Goal: Find specific page/section: Find specific page/section

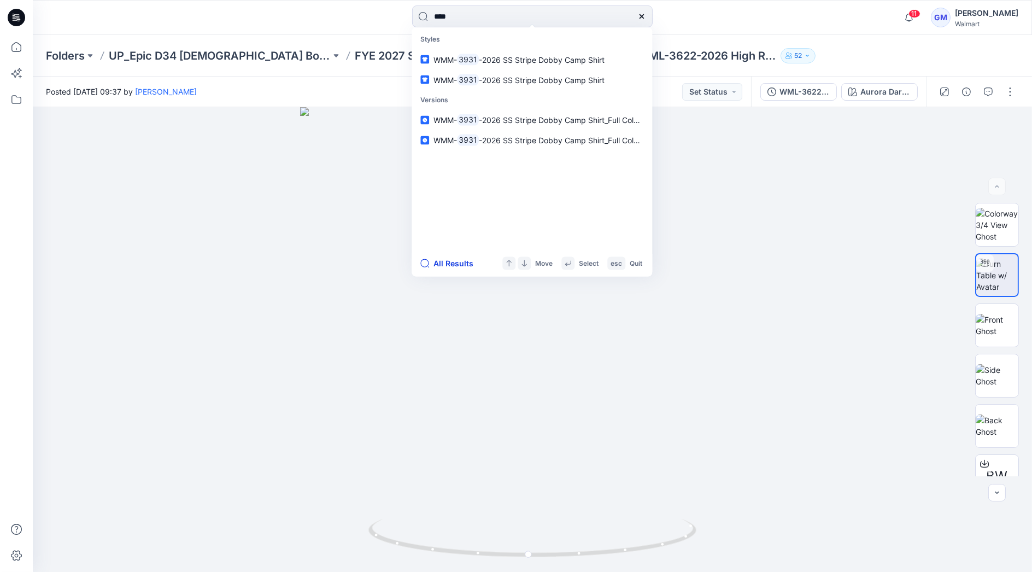
type input "****"
click at [462, 259] on button "All Results" at bounding box center [450, 263] width 60 height 13
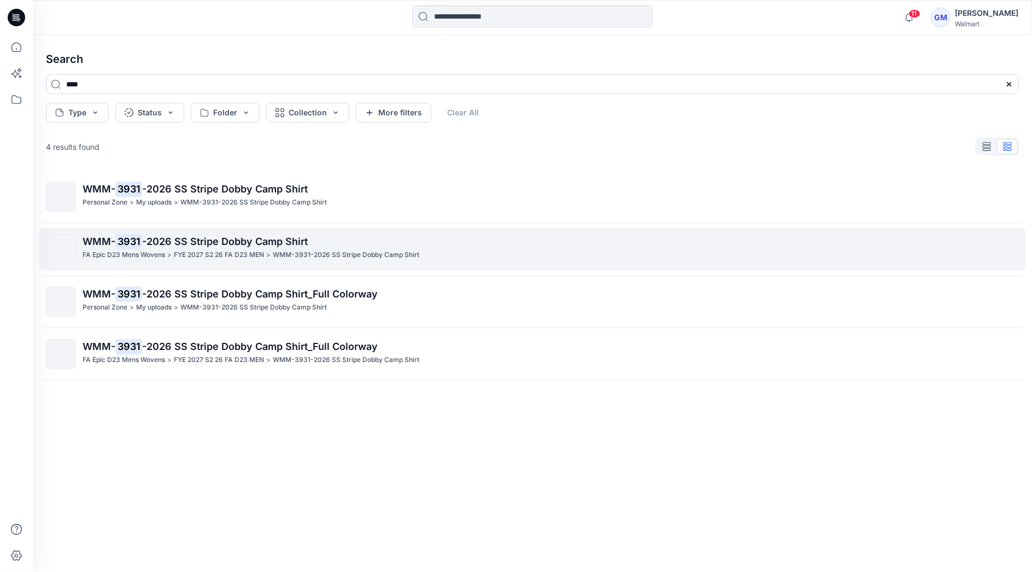
click at [194, 247] on span "-2026 SS Stripe Dobby Camp Shirt" at bounding box center [225, 241] width 166 height 11
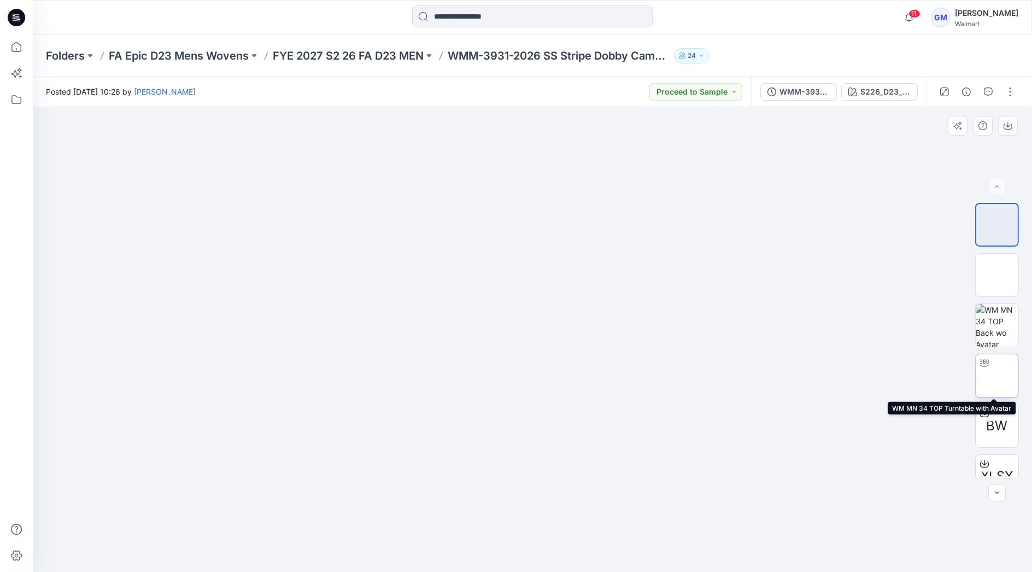
click at [997, 376] on img at bounding box center [997, 376] width 0 height 0
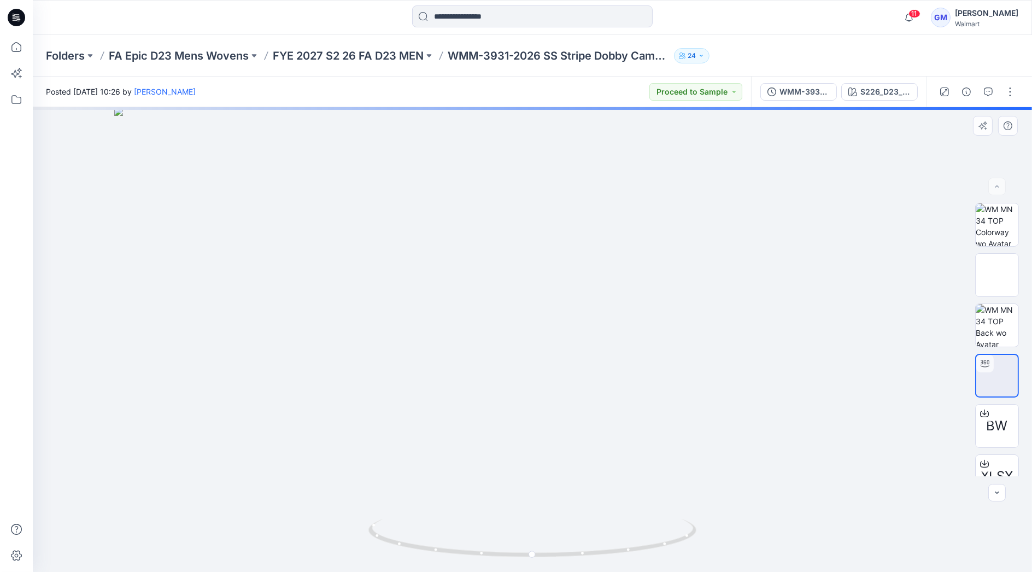
click at [536, 447] on img at bounding box center [532, 339] width 837 height 465
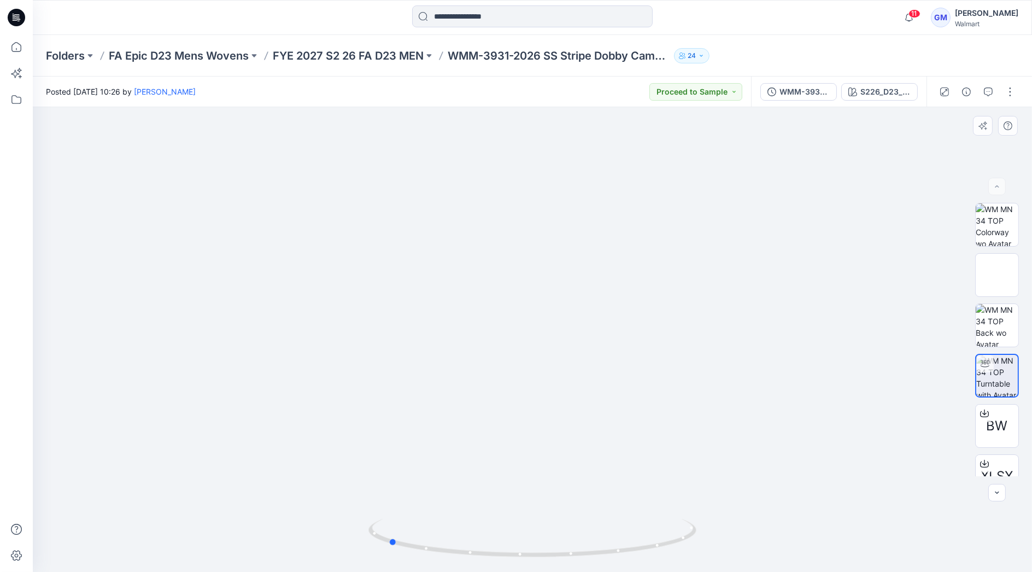
drag, startPoint x: 677, startPoint y: 540, endPoint x: 533, endPoint y: 565, distance: 146.5
click at [533, 565] on div at bounding box center [533, 544] width 328 height 55
drag, startPoint x: 571, startPoint y: 554, endPoint x: 706, endPoint y: 552, distance: 134.5
drag, startPoint x: 683, startPoint y: 540, endPoint x: 696, endPoint y: 545, distance: 13.5
click at [696, 545] on icon at bounding box center [534, 539] width 331 height 41
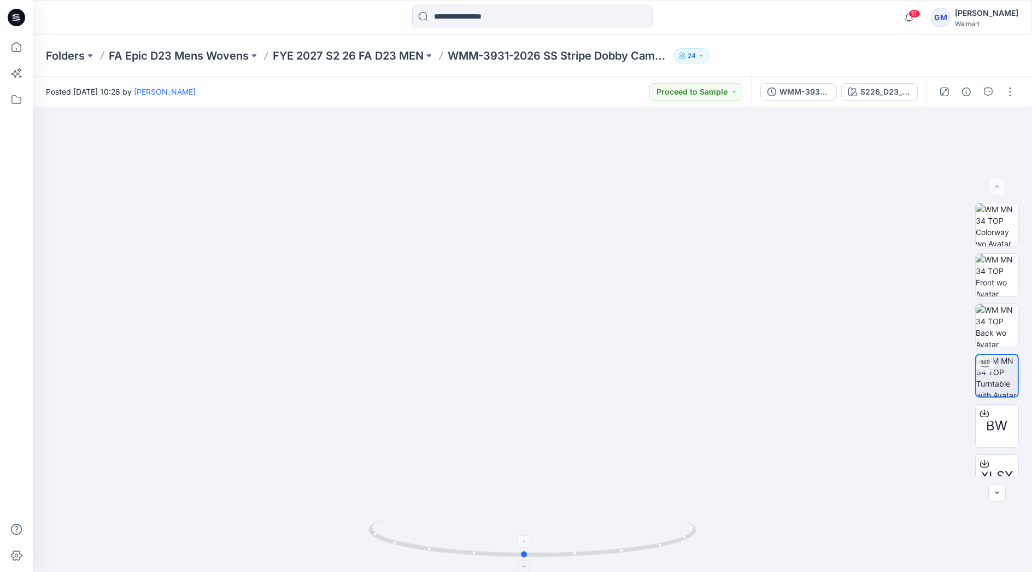
drag, startPoint x: 675, startPoint y: 539, endPoint x: 662, endPoint y: 542, distance: 13.9
click at [662, 542] on icon at bounding box center [534, 539] width 331 height 41
drag, startPoint x: 662, startPoint y: 547, endPoint x: 375, endPoint y: 534, distance: 287.9
click at [375, 534] on icon at bounding box center [534, 539] width 331 height 41
click at [990, 92] on icon "button" at bounding box center [988, 91] width 9 height 9
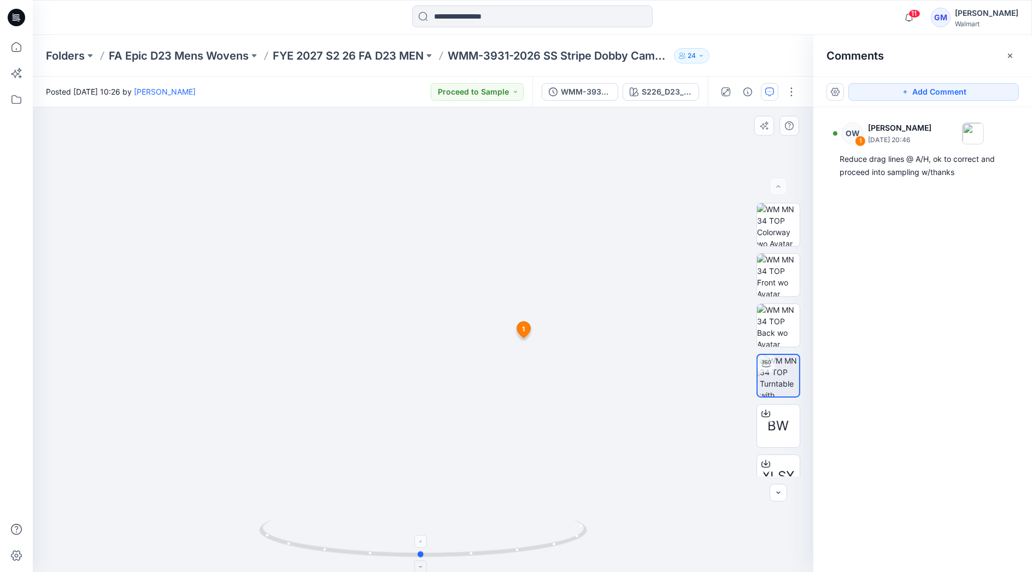
drag, startPoint x: 551, startPoint y: 548, endPoint x: 519, endPoint y: 535, distance: 34.1
click at [519, 535] on icon at bounding box center [424, 539] width 331 height 41
click at [19, 48] on icon at bounding box center [16, 47] width 24 height 24
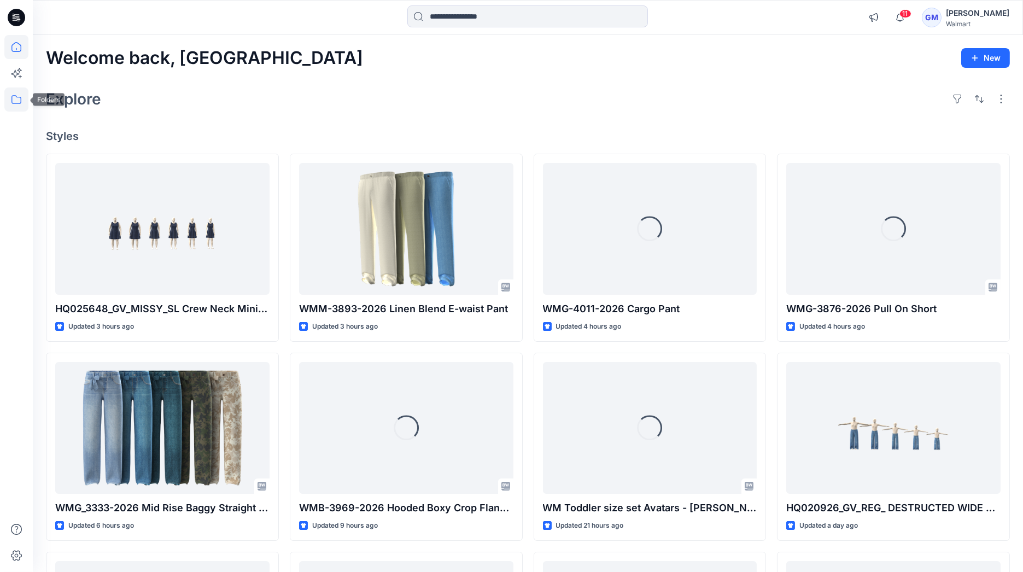
click at [11, 93] on icon at bounding box center [16, 99] width 24 height 24
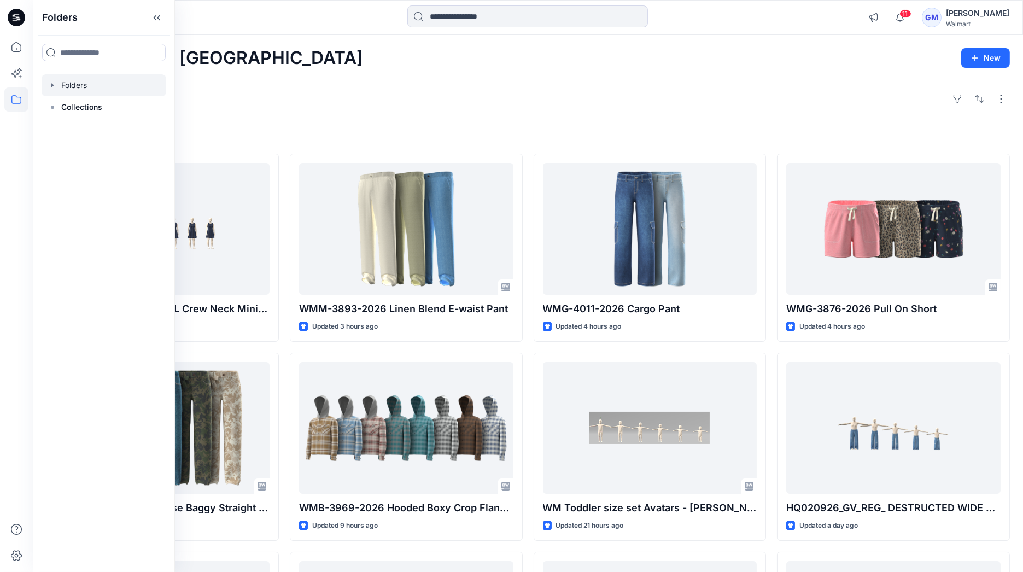
click at [74, 81] on div at bounding box center [104, 85] width 125 height 22
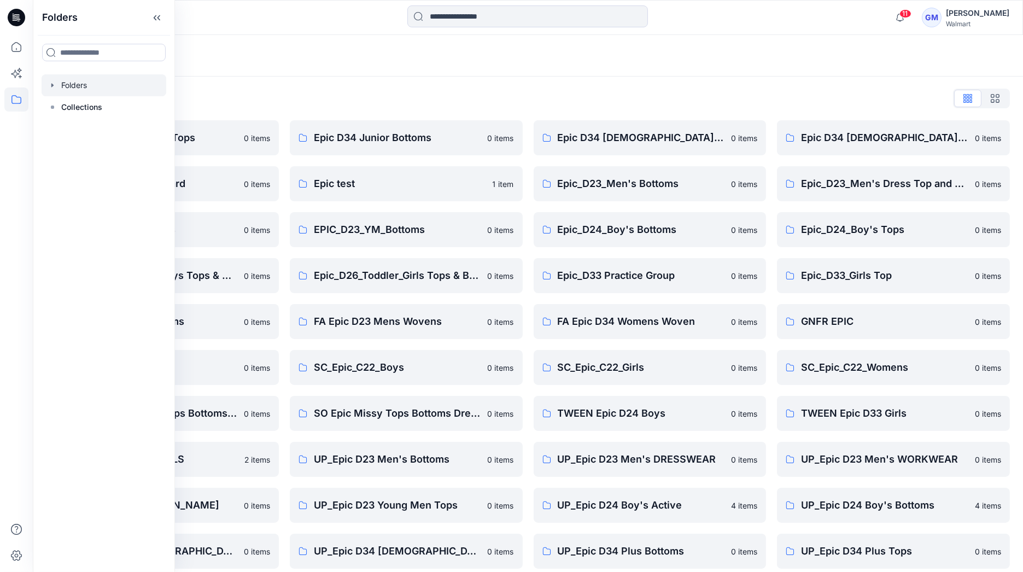
click at [404, 62] on div "Folders" at bounding box center [485, 55] width 879 height 15
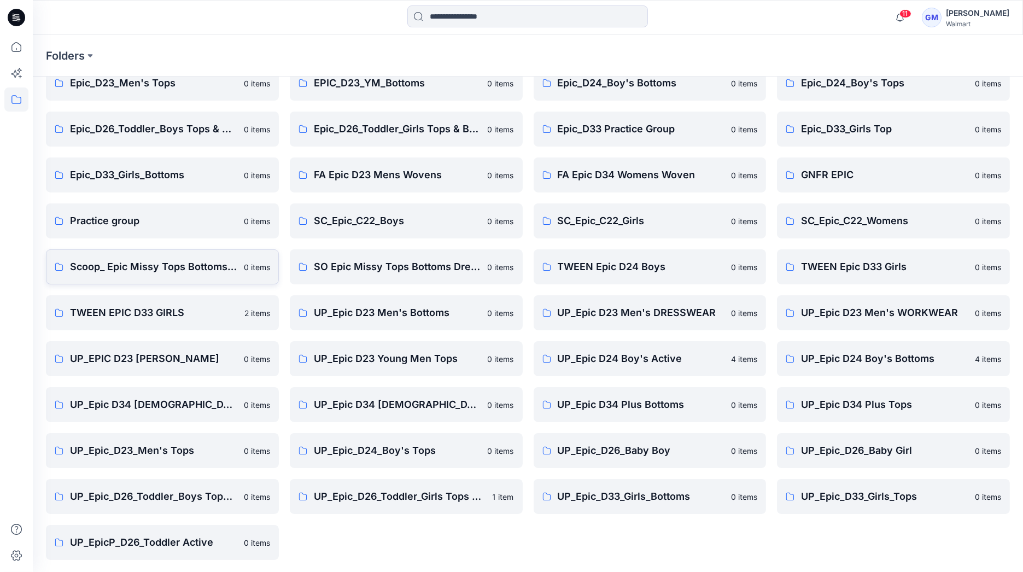
scroll to position [147, 0]
click at [131, 261] on p "Scoop_ Epic Missy Tops Bottoms Dress" at bounding box center [153, 266] width 167 height 15
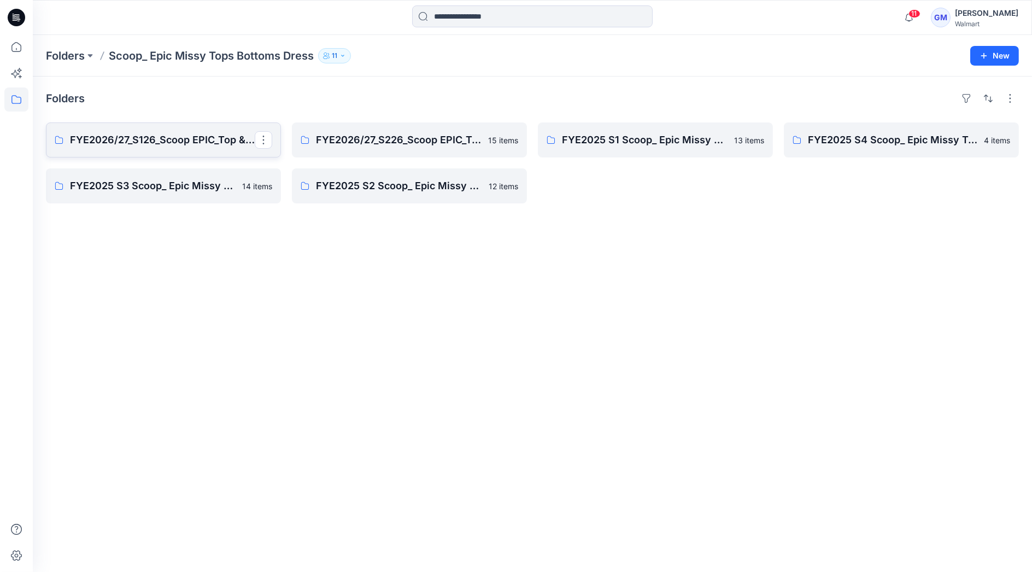
click at [153, 139] on p "FYE2026/27_S126_Scoop EPIC_Top & Bottom" at bounding box center [162, 139] width 185 height 15
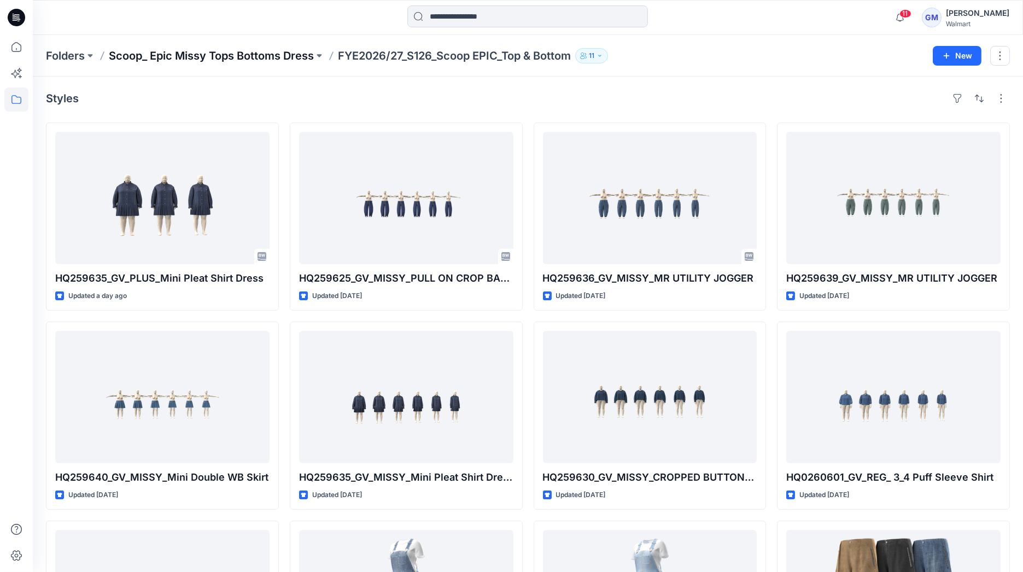
click at [258, 50] on p "Scoop_ Epic Missy Tops Bottoms Dress" at bounding box center [211, 55] width 205 height 15
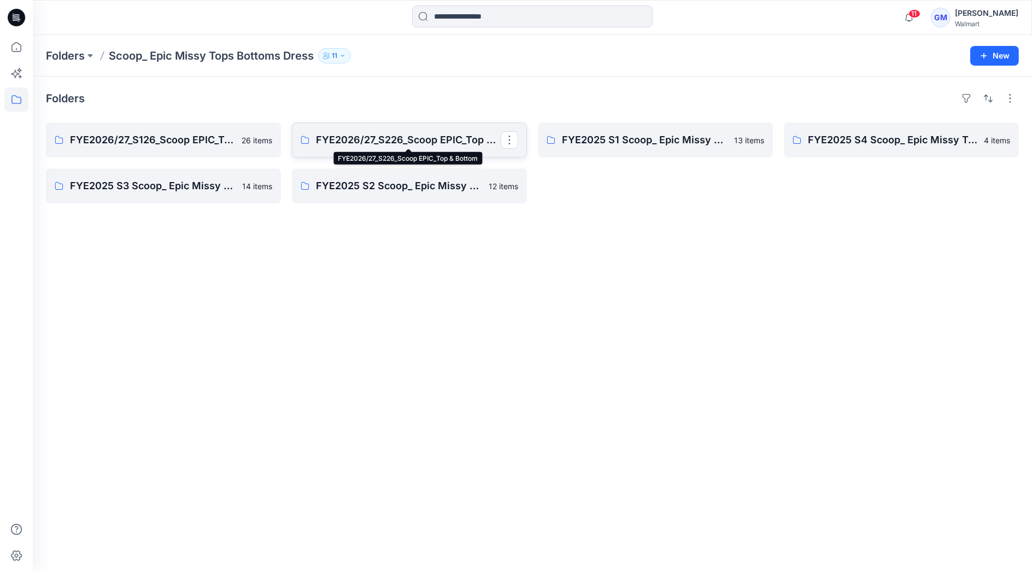
click at [396, 139] on p "FYE2026/27_S226_Scoop EPIC_Top & Bottom" at bounding box center [408, 139] width 185 height 15
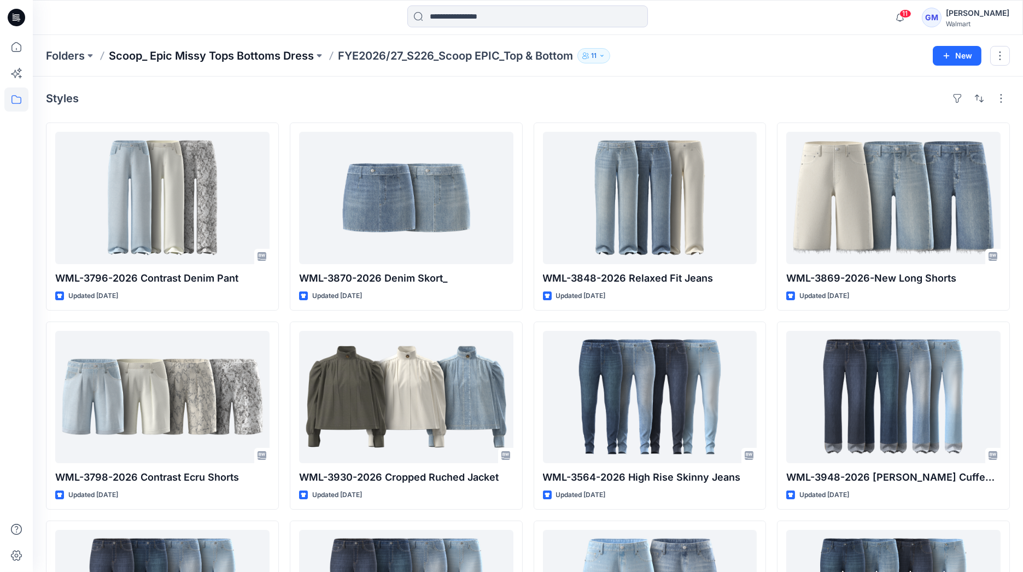
click at [279, 54] on p "Scoop_ Epic Missy Tops Bottoms Dress" at bounding box center [211, 55] width 205 height 15
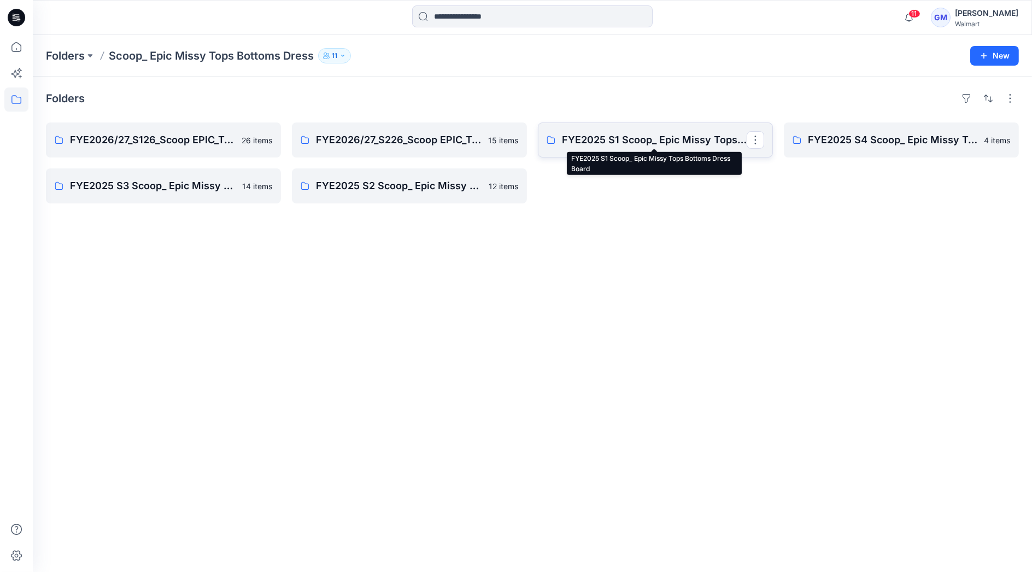
click at [634, 136] on p "FYE2025 S1 Scoop_ Epic Missy Tops Bottoms Dress Board" at bounding box center [654, 139] width 185 height 15
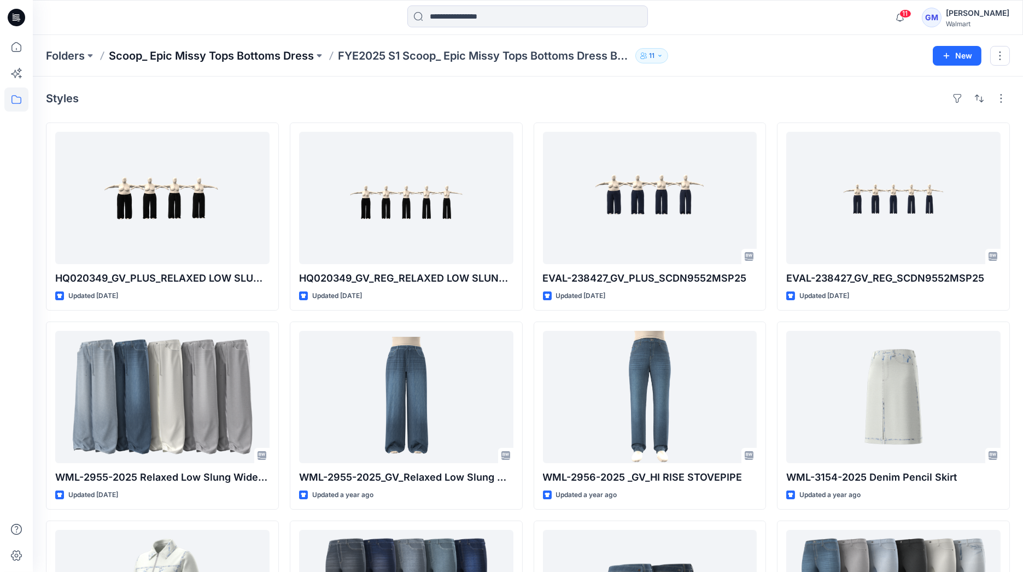
click at [270, 51] on p "Scoop_ Epic Missy Tops Bottoms Dress" at bounding box center [211, 55] width 205 height 15
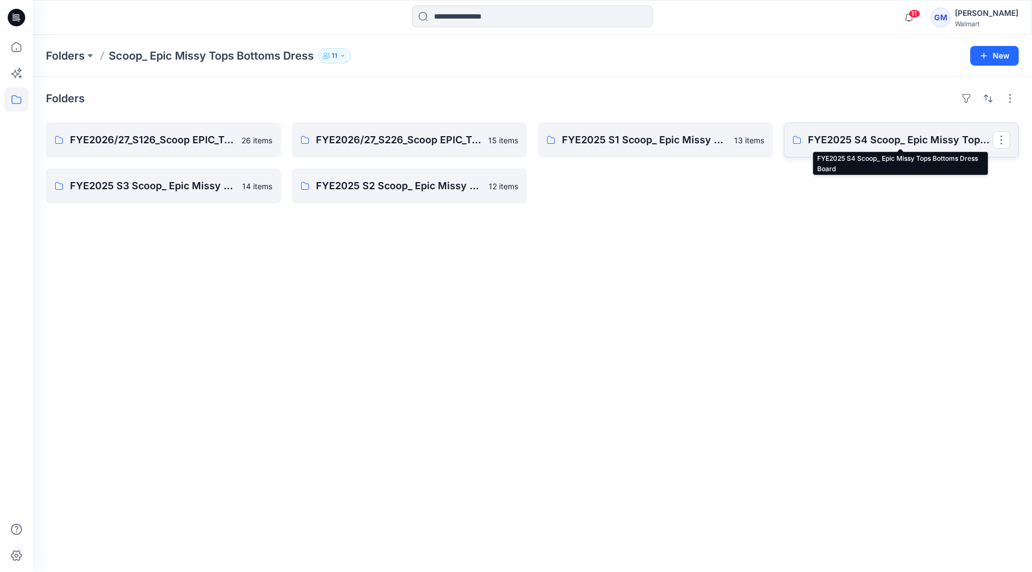
click at [856, 144] on p "FYE2025 S4 Scoop_ Epic Missy Tops Bottoms Dress Board" at bounding box center [900, 139] width 185 height 15
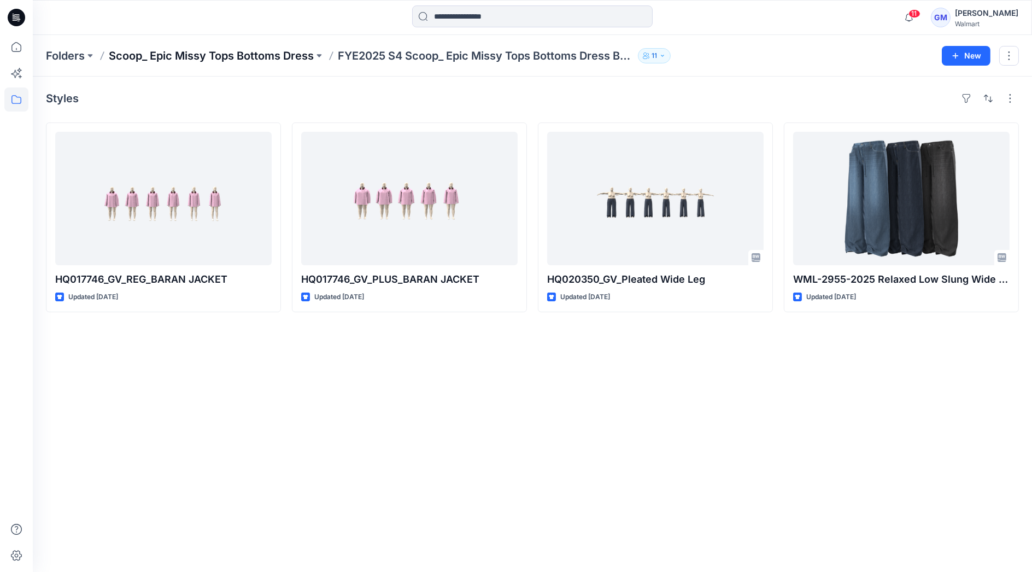
click at [274, 57] on p "Scoop_ Epic Missy Tops Bottoms Dress" at bounding box center [211, 55] width 205 height 15
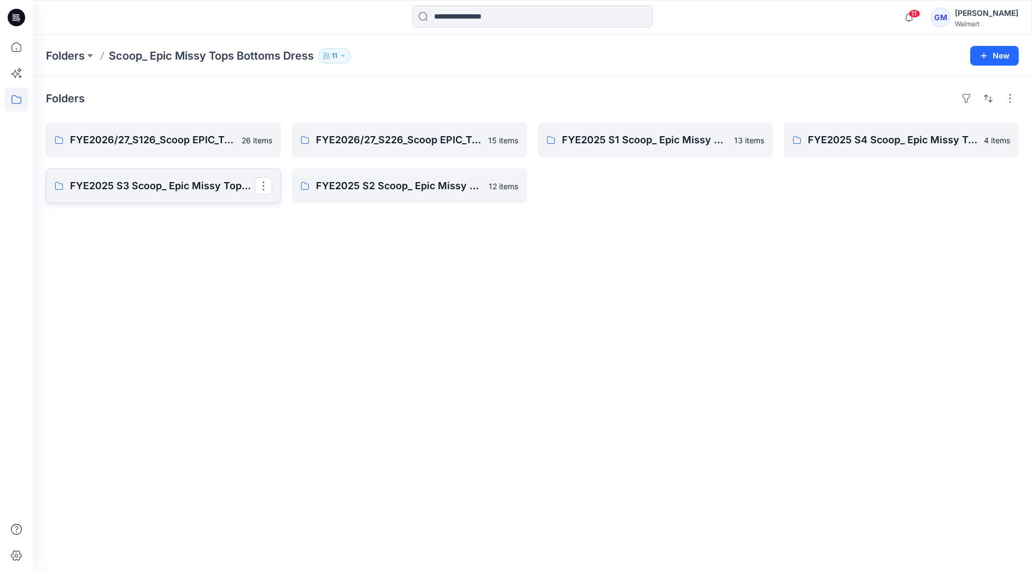
click at [158, 184] on p "FYE2025 S3 Scoop_ Epic Missy Tops Bottoms Dress Board" at bounding box center [162, 185] width 185 height 15
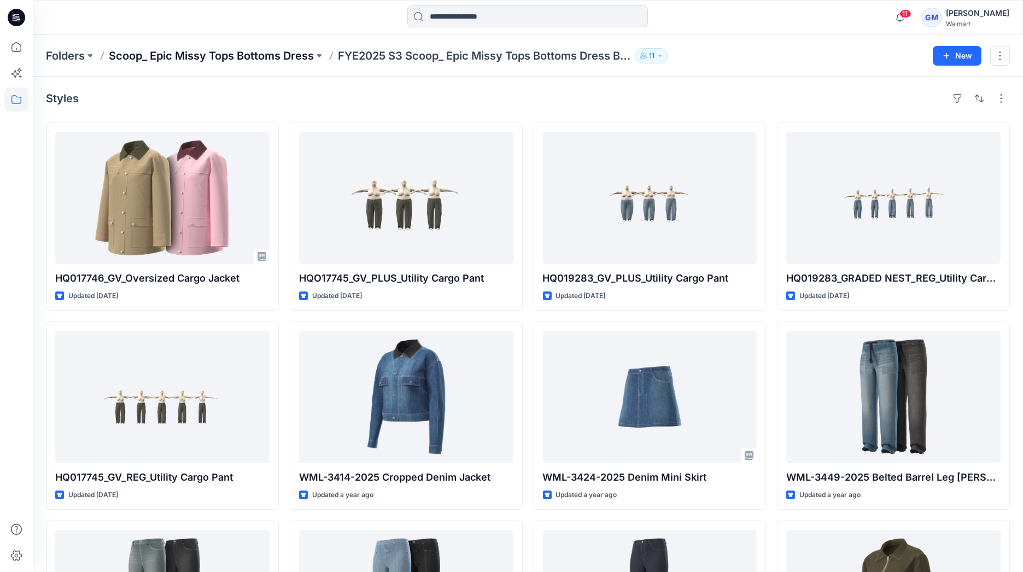
click at [282, 52] on p "Scoop_ Epic Missy Tops Bottoms Dress" at bounding box center [211, 55] width 205 height 15
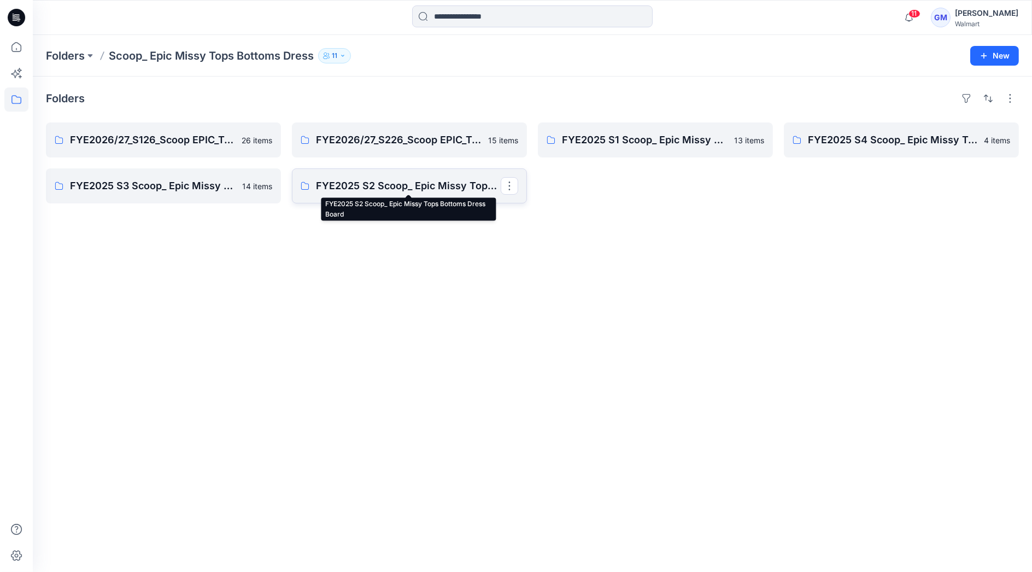
click at [414, 188] on p "FYE2025 S2 Scoop_ Epic Missy Tops Bottoms Dress Board" at bounding box center [408, 185] width 185 height 15
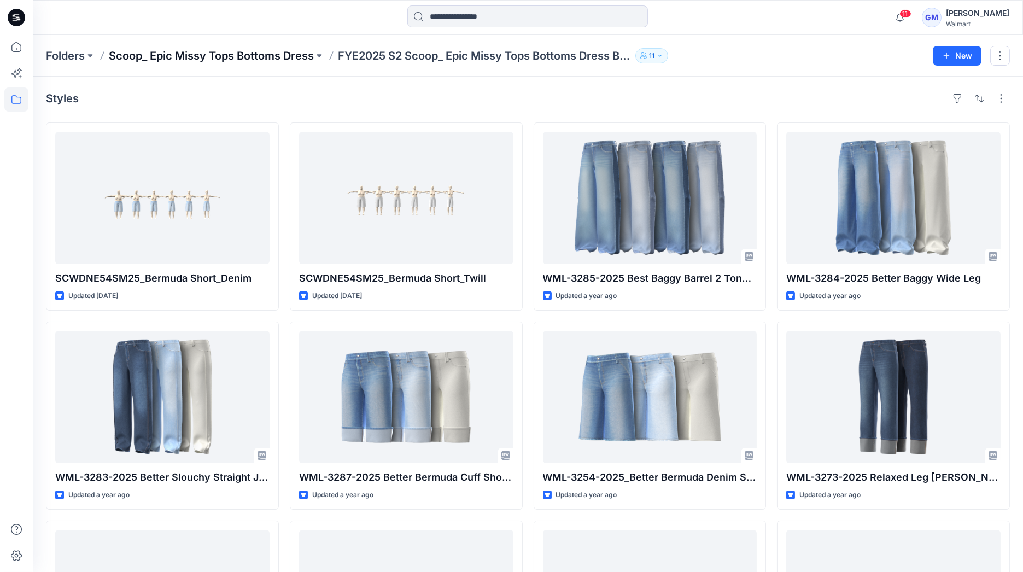
click at [227, 56] on p "Scoop_ Epic Missy Tops Bottoms Dress" at bounding box center [211, 55] width 205 height 15
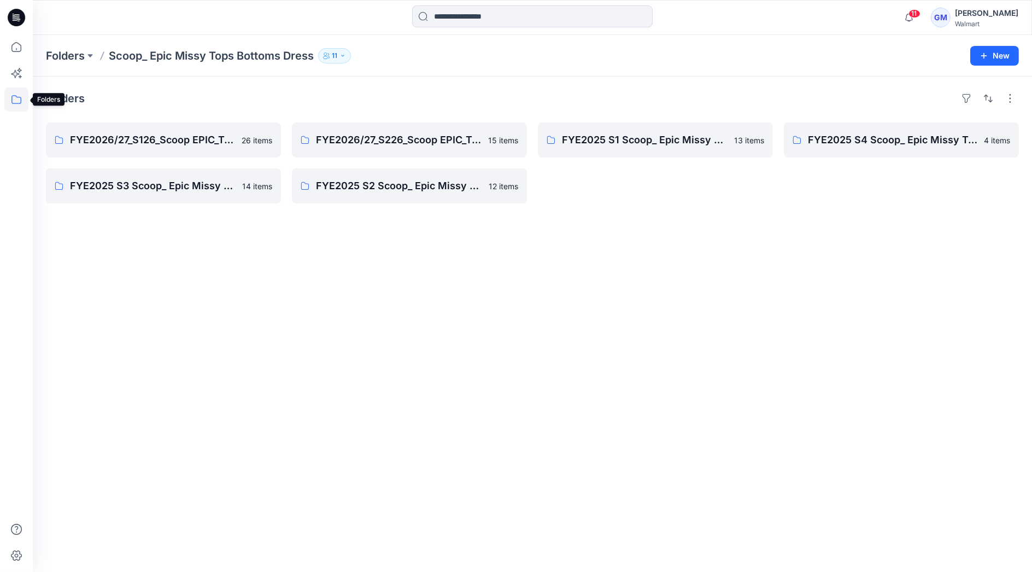
click at [20, 92] on icon at bounding box center [16, 99] width 24 height 24
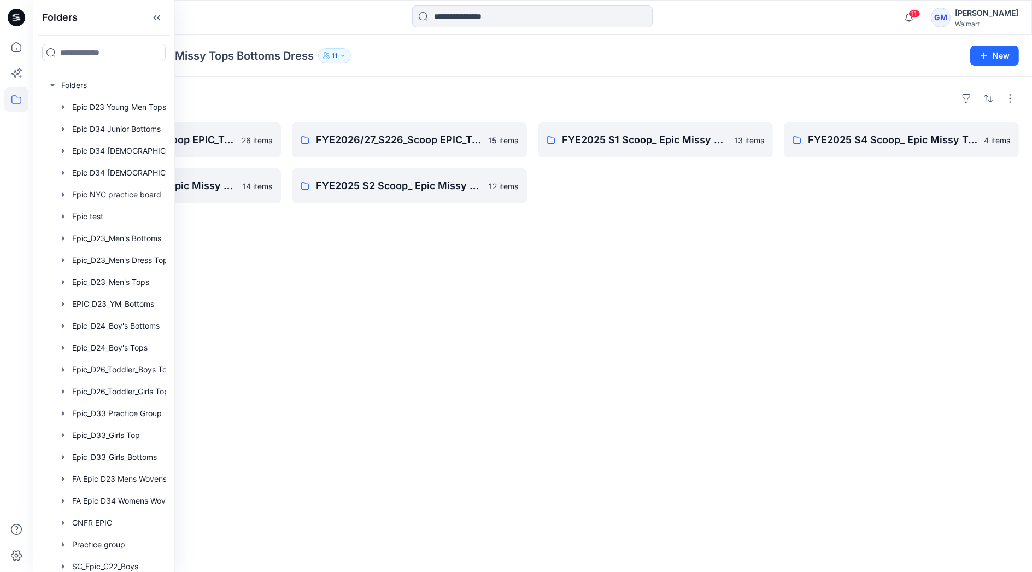
click at [295, 92] on div "Folders" at bounding box center [532, 98] width 973 height 17
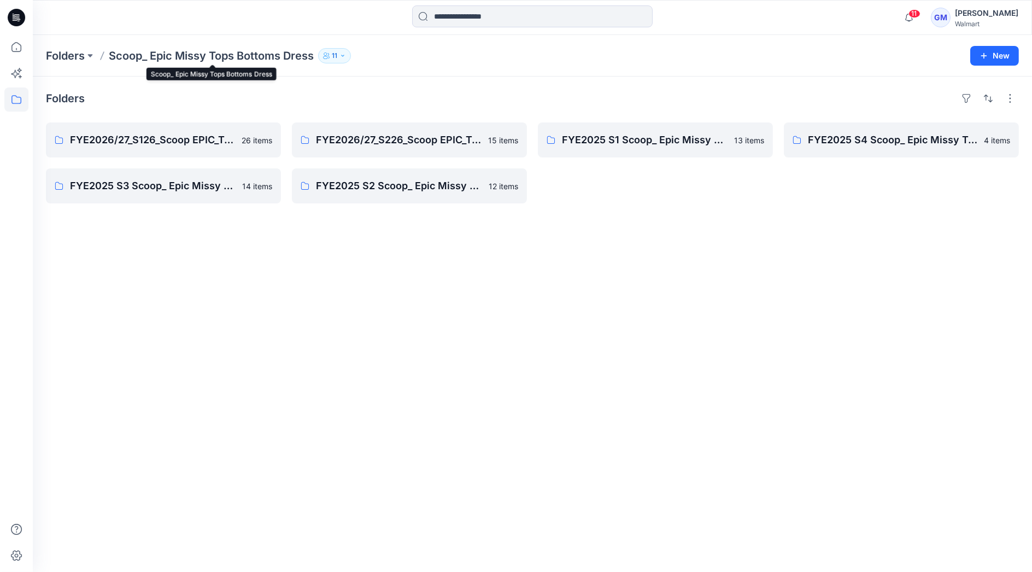
click at [131, 54] on p "Scoop_ Epic Missy Tops Bottoms Dress" at bounding box center [211, 55] width 205 height 15
click at [69, 54] on p "Folders" at bounding box center [65, 55] width 39 height 15
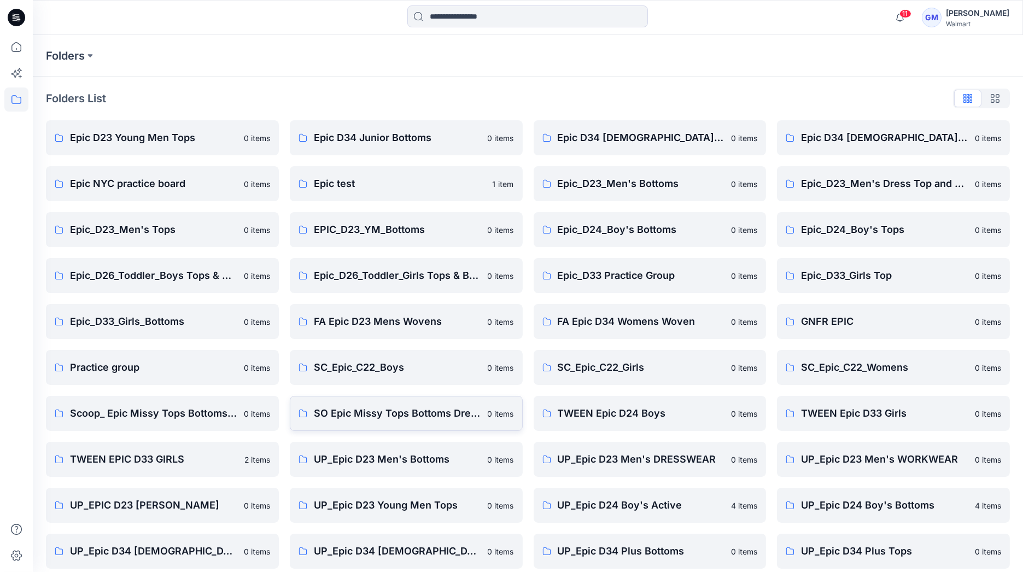
click at [409, 413] on p "SO Epic Missy Tops Bottoms Dress" at bounding box center [397, 413] width 167 height 15
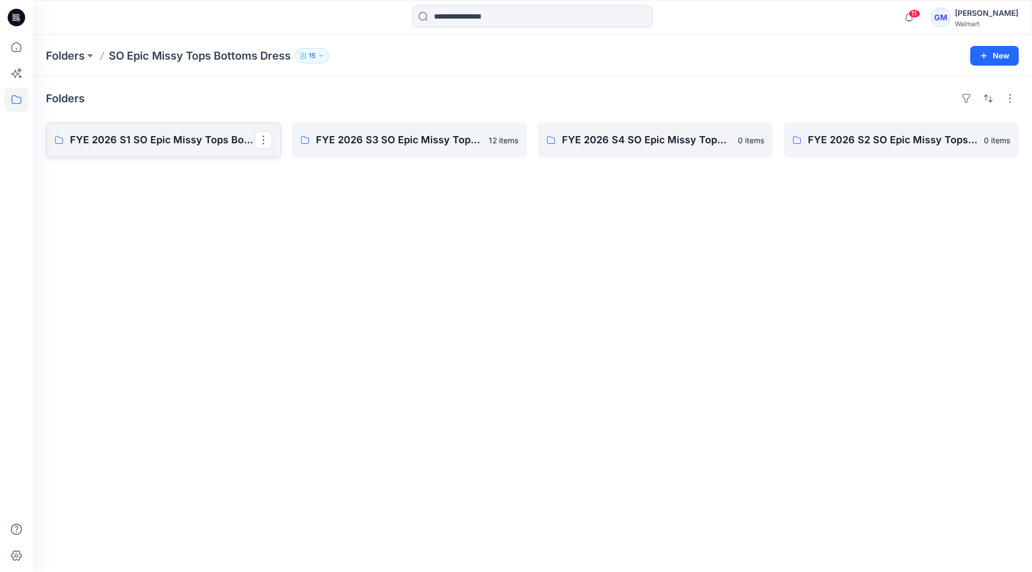
click at [150, 141] on p "FYE 2026 S1 SO Epic Missy Tops Bottoms Dress Board" at bounding box center [162, 139] width 185 height 15
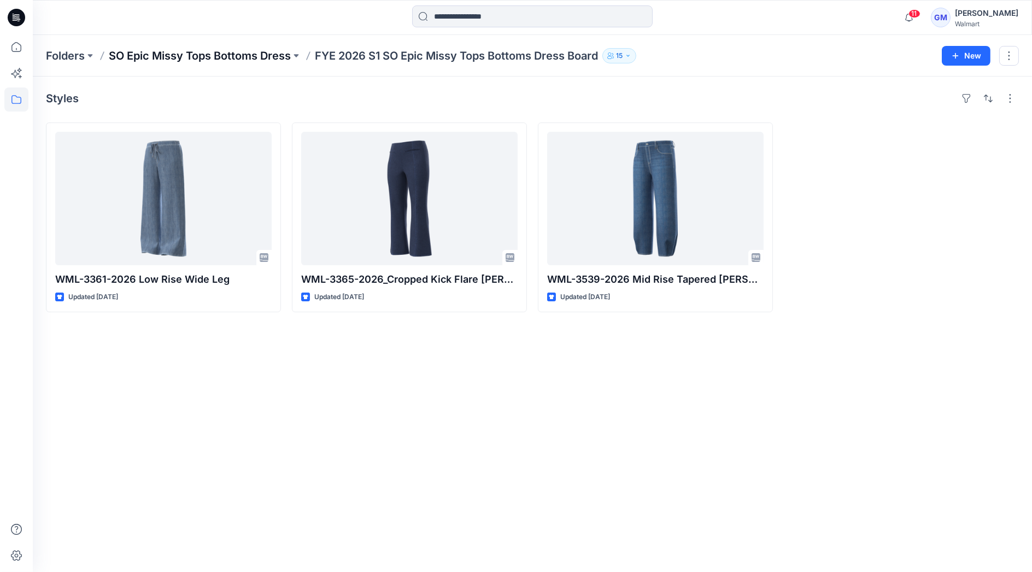
click at [250, 56] on p "SO Epic Missy Tops Bottoms Dress" at bounding box center [200, 55] width 182 height 15
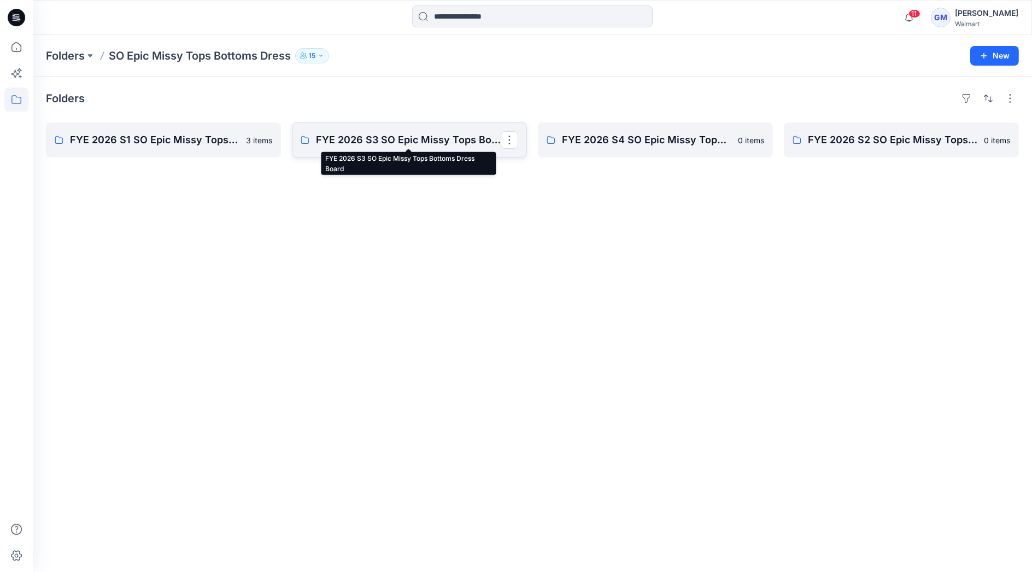
click at [442, 134] on p "FYE 2026 S3 SO Epic Missy Tops Bottoms Dress Board" at bounding box center [408, 139] width 185 height 15
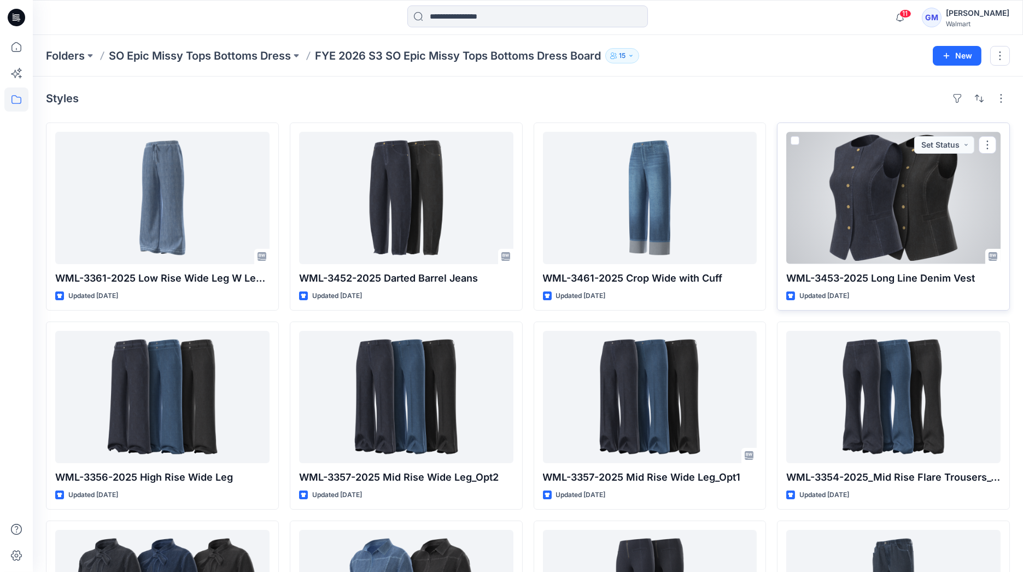
click at [897, 208] on div at bounding box center [893, 198] width 214 height 132
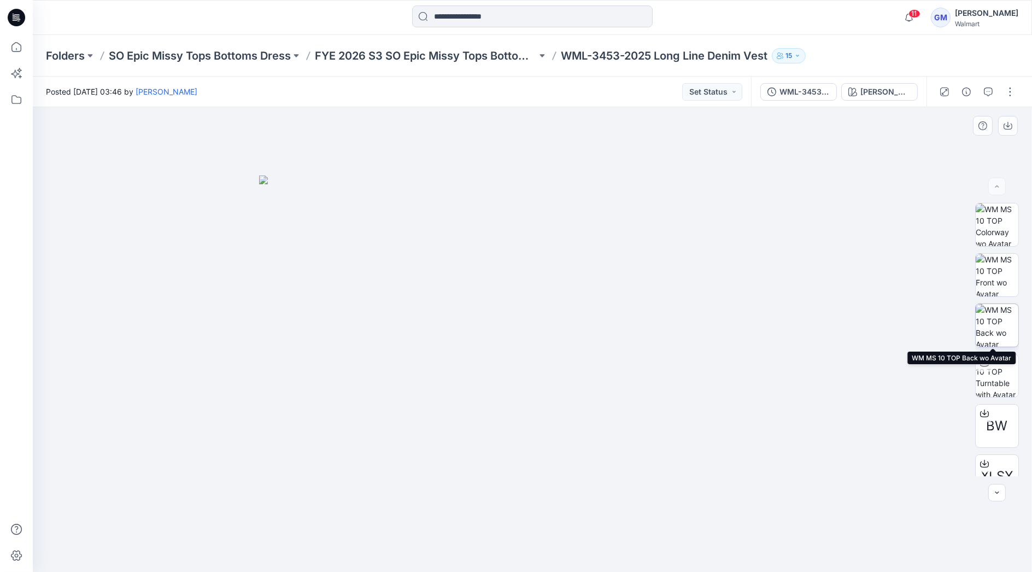
click at [998, 329] on img at bounding box center [997, 325] width 43 height 43
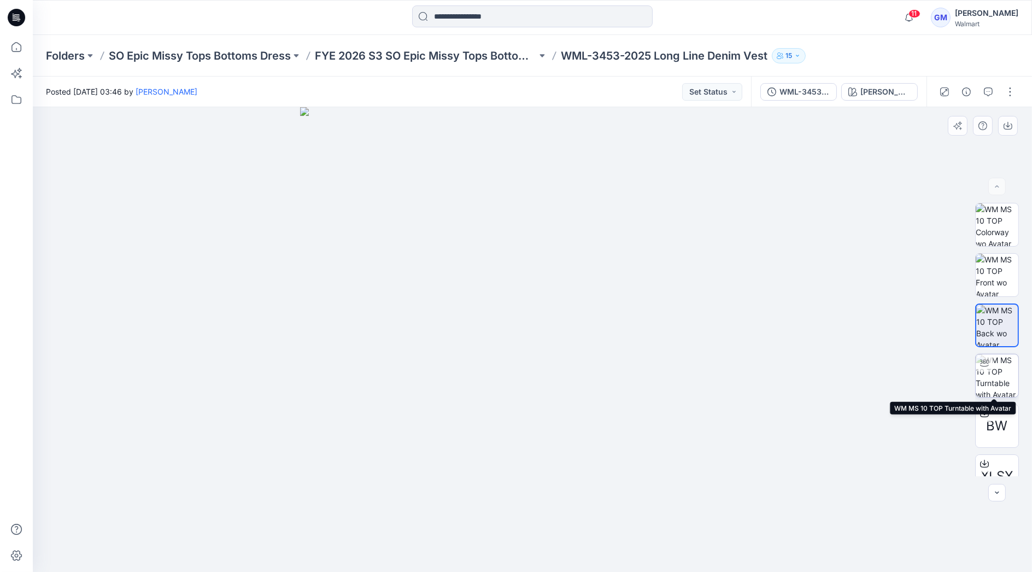
click at [999, 369] on img at bounding box center [997, 375] width 43 height 43
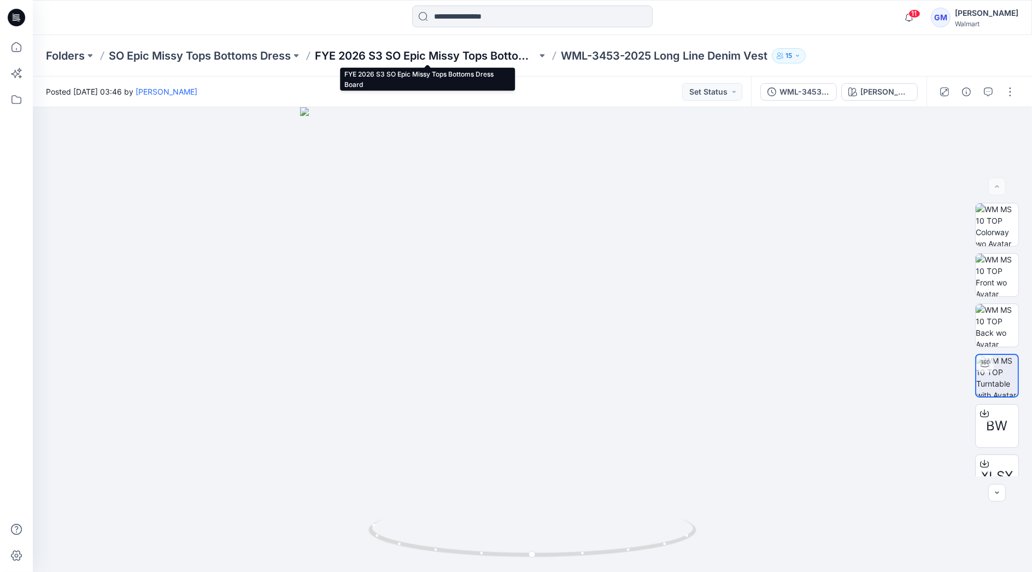
click at [453, 58] on p "FYE 2026 S3 SO Epic Missy Tops Bottoms Dress Board" at bounding box center [426, 55] width 222 height 15
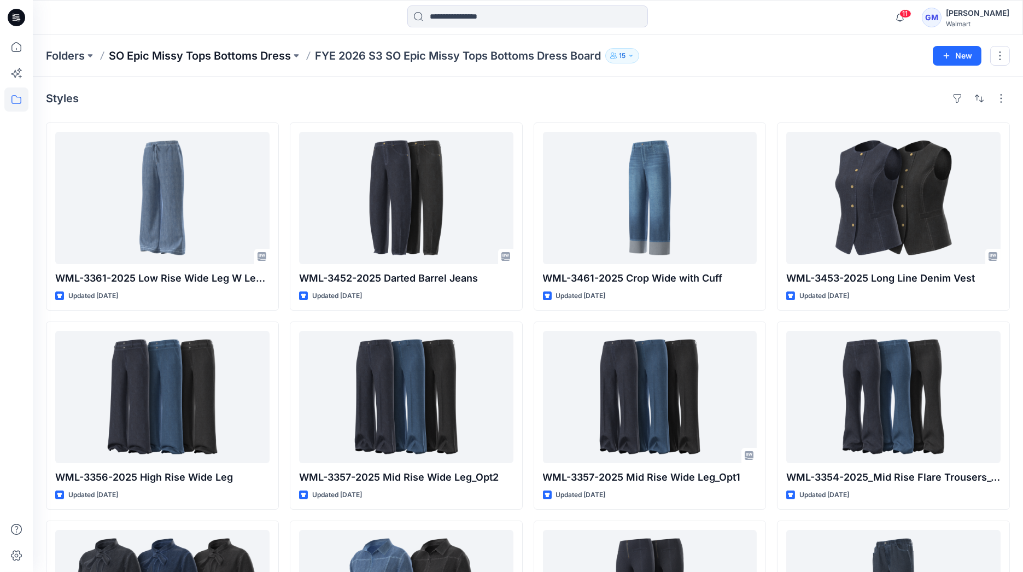
click at [225, 52] on p "SO Epic Missy Tops Bottoms Dress" at bounding box center [200, 55] width 182 height 15
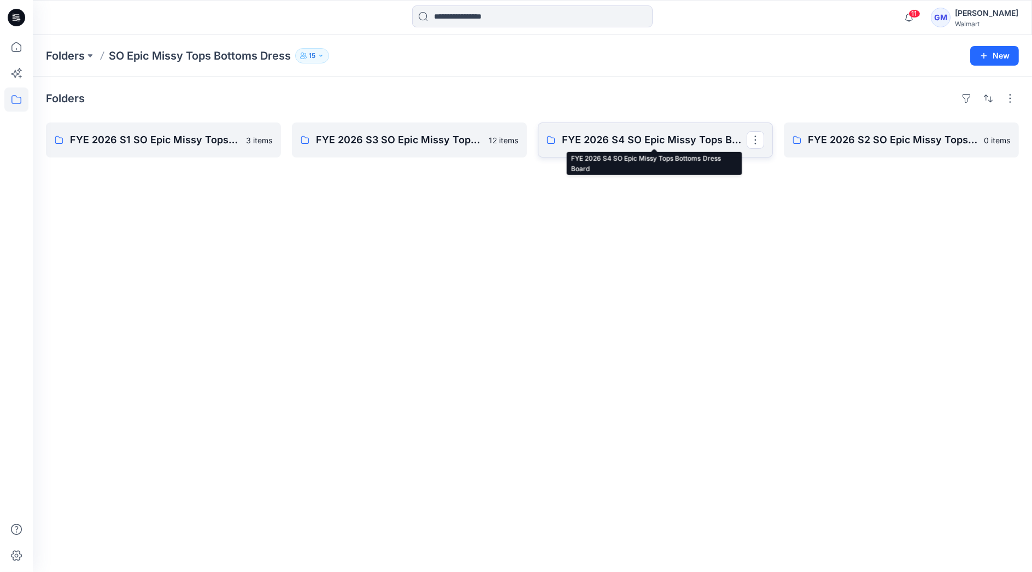
click at [696, 134] on p "FYE 2026 S4 SO Epic Missy Tops Bottoms Dress Board" at bounding box center [654, 139] width 185 height 15
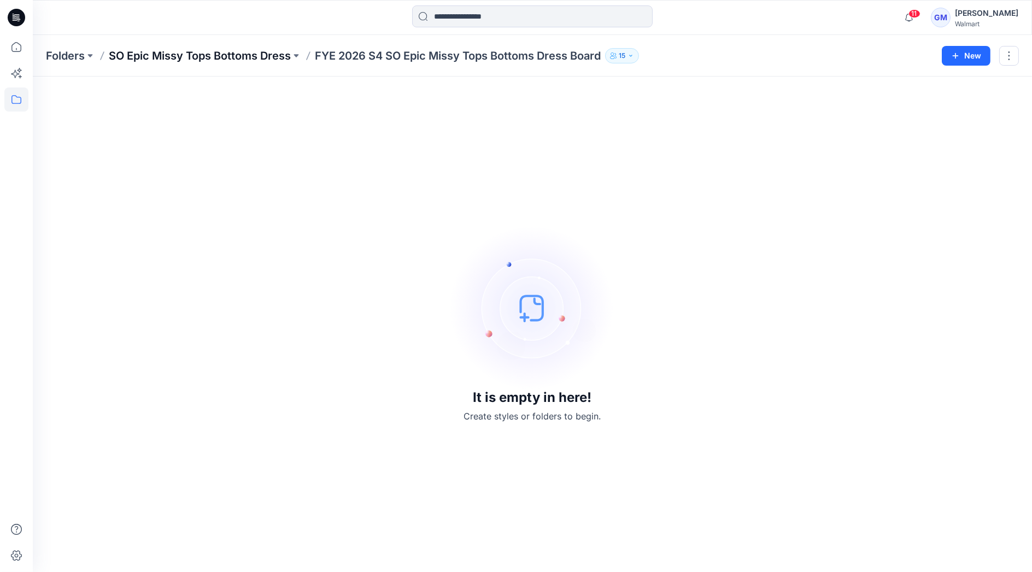
click at [227, 50] on p "SO Epic Missy Tops Bottoms Dress" at bounding box center [200, 55] width 182 height 15
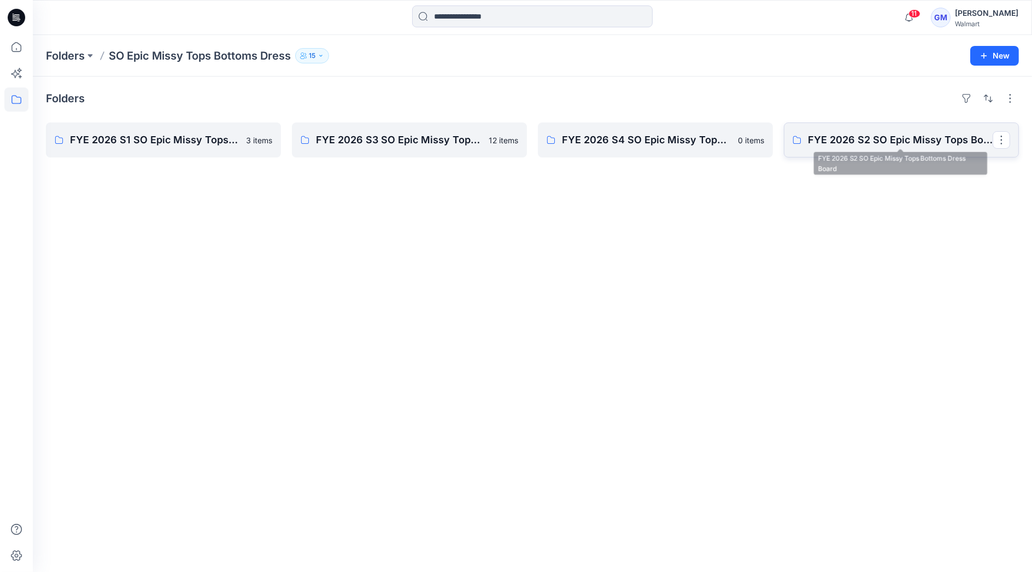
click at [843, 144] on p "FYE 2026 S2 SO Epic Missy Tops Bottoms Dress Board" at bounding box center [900, 139] width 185 height 15
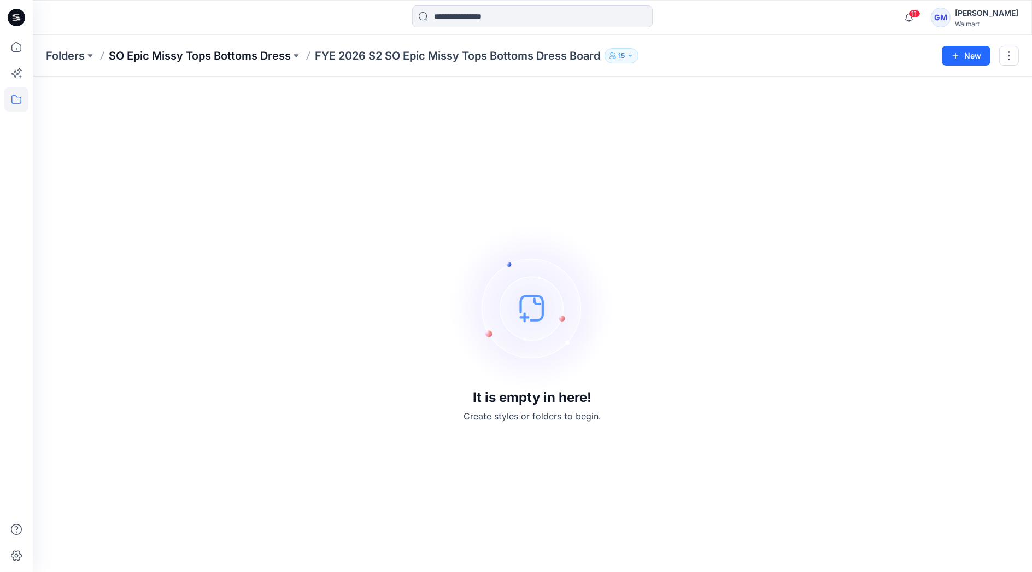
click at [247, 50] on p "SO Epic Missy Tops Bottoms Dress" at bounding box center [200, 55] width 182 height 15
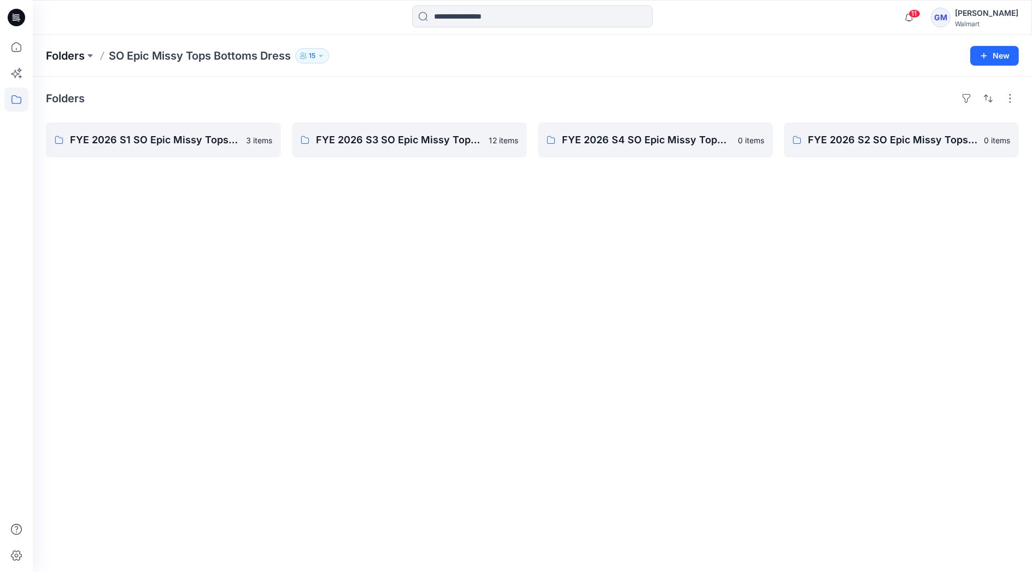
click at [78, 50] on p "Folders" at bounding box center [65, 55] width 39 height 15
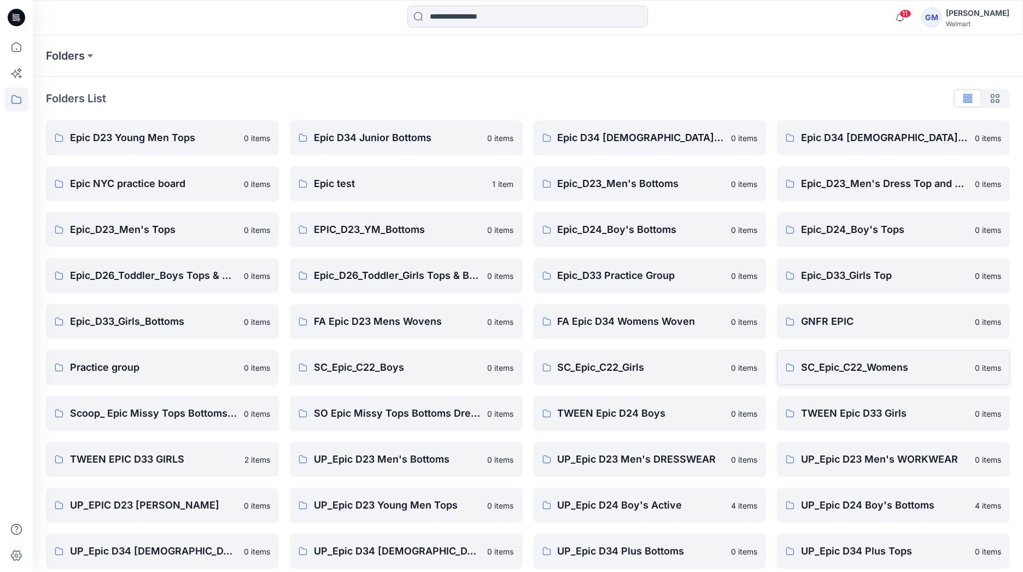
click at [832, 370] on p "SC_Epic_C22_Womens" at bounding box center [884, 367] width 167 height 15
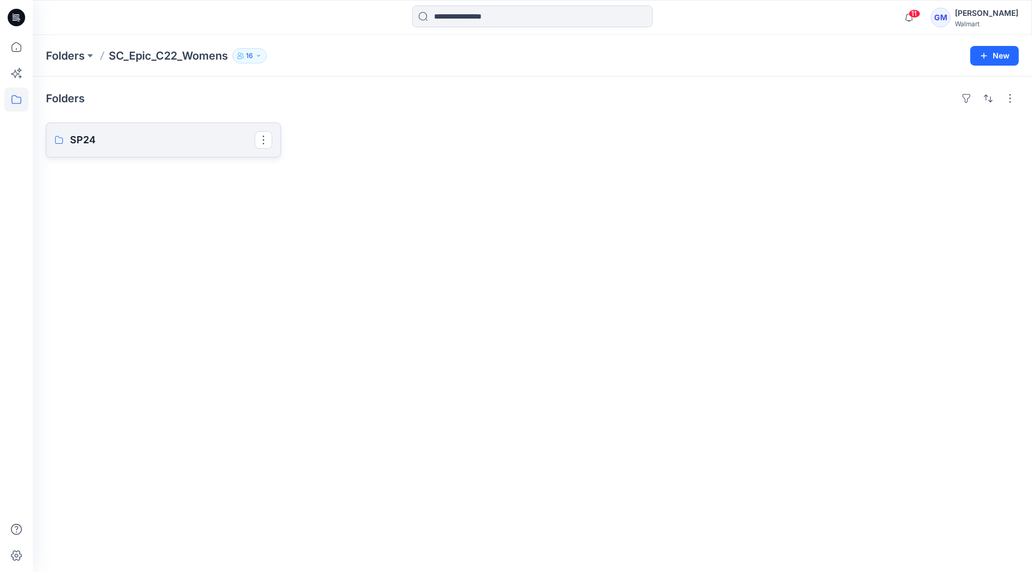
click at [169, 142] on p "SP24" at bounding box center [162, 139] width 185 height 15
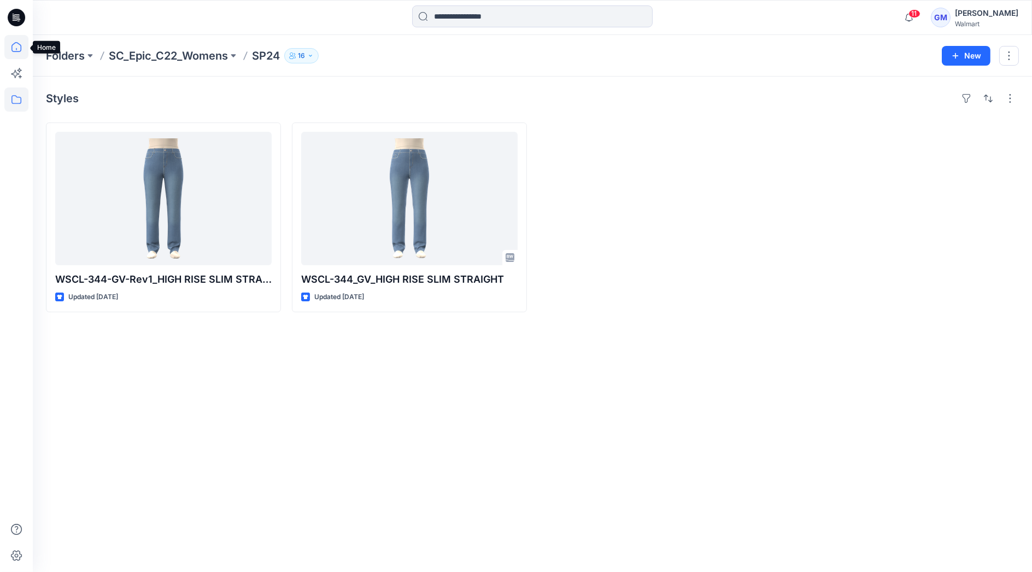
click at [17, 43] on icon at bounding box center [16, 47] width 10 height 10
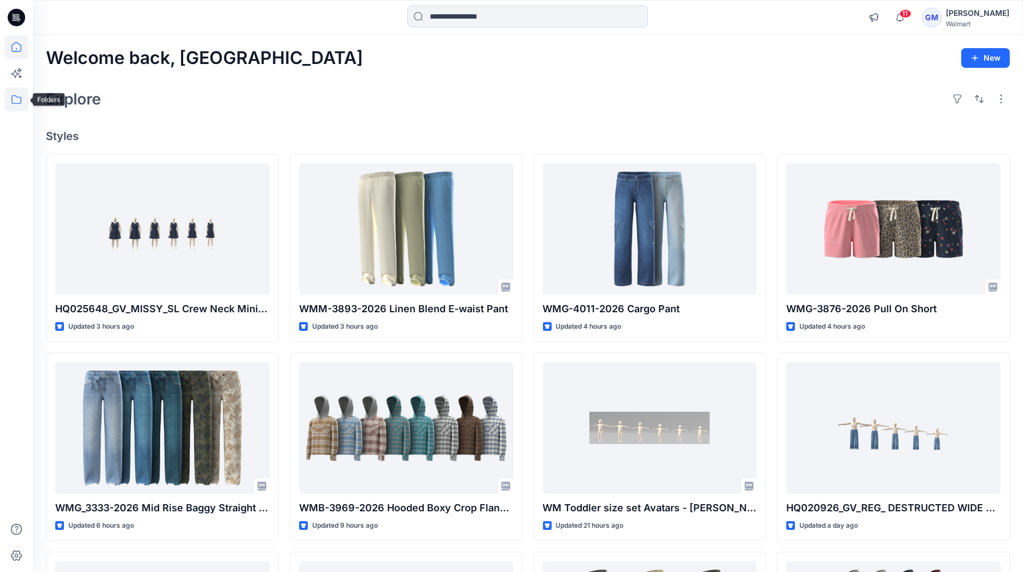
click at [20, 92] on icon at bounding box center [16, 99] width 24 height 24
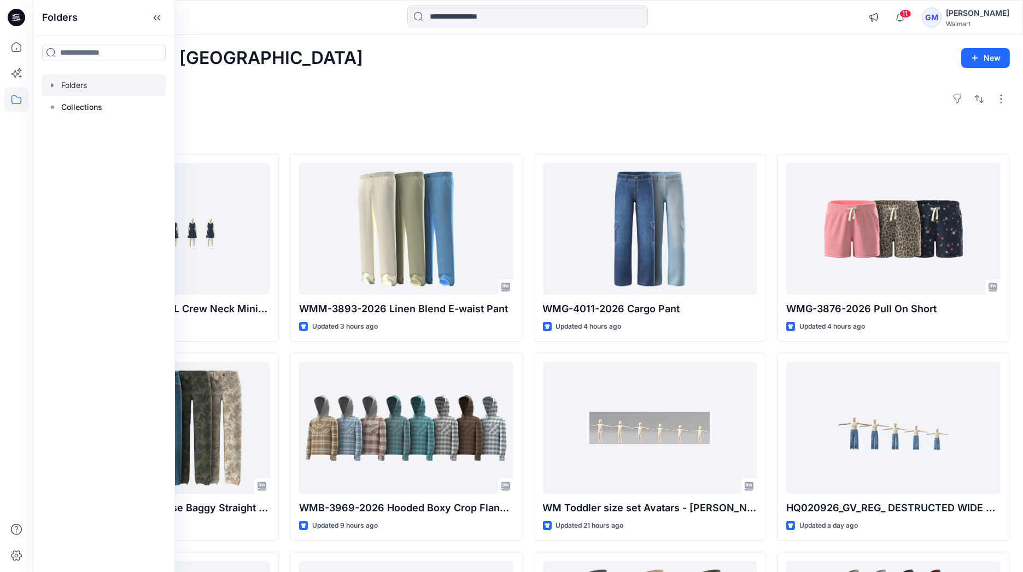
click at [86, 82] on div at bounding box center [104, 85] width 125 height 22
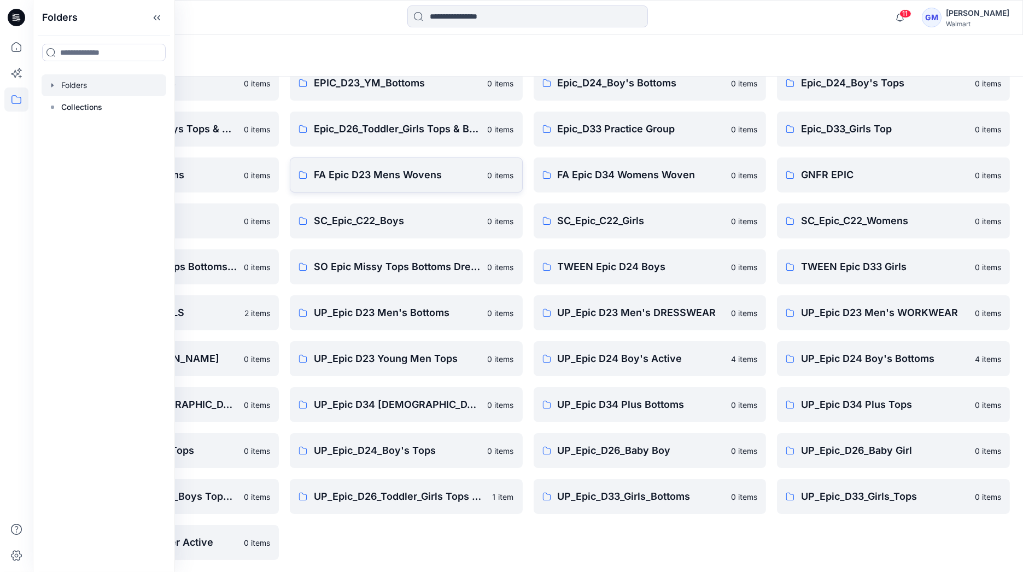
scroll to position [147, 0]
click at [539, 57] on div "Folders" at bounding box center [485, 55] width 879 height 15
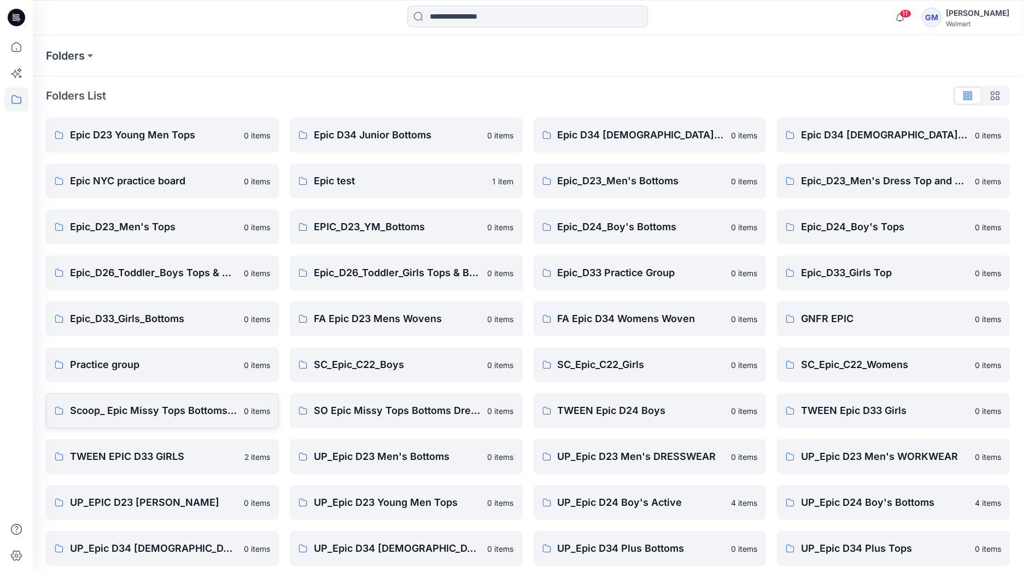
scroll to position [0, 0]
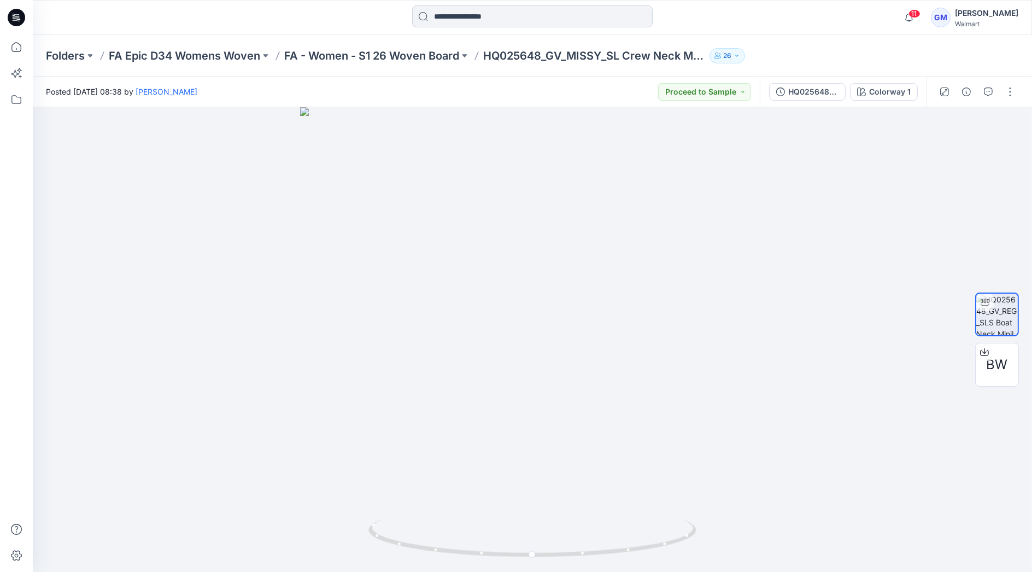
click at [499, 24] on input at bounding box center [532, 16] width 241 height 22
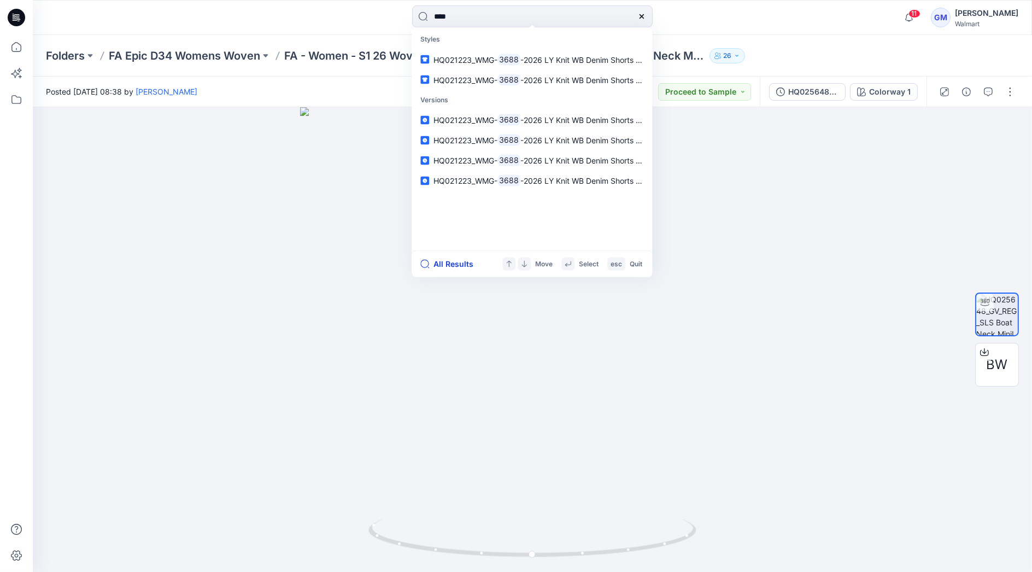
type input "****"
click at [465, 258] on button "All Results" at bounding box center [450, 264] width 60 height 13
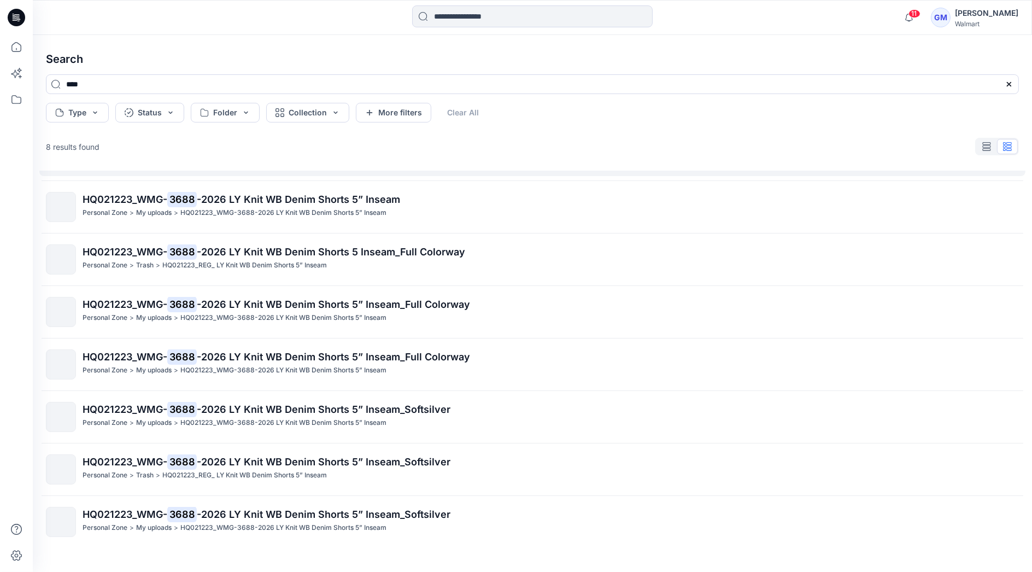
scroll to position [52, 0]
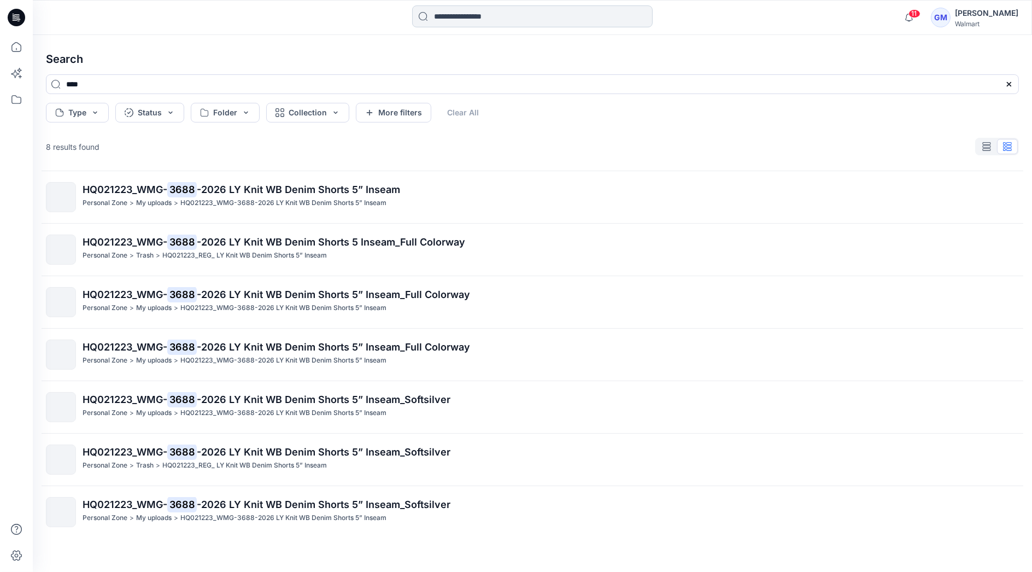
click at [507, 23] on input at bounding box center [532, 16] width 241 height 22
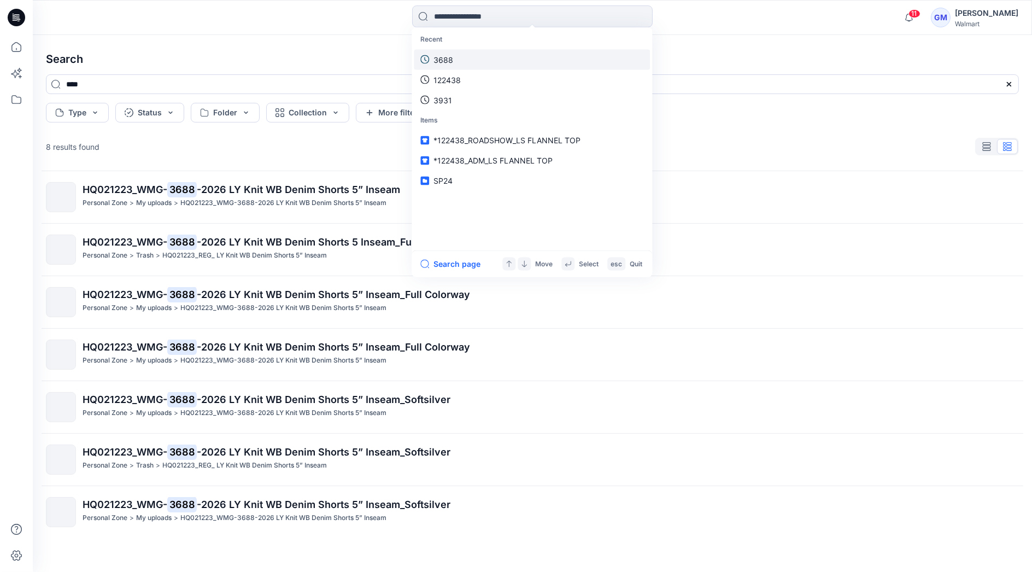
click at [469, 55] on link "3688" at bounding box center [532, 59] width 236 height 20
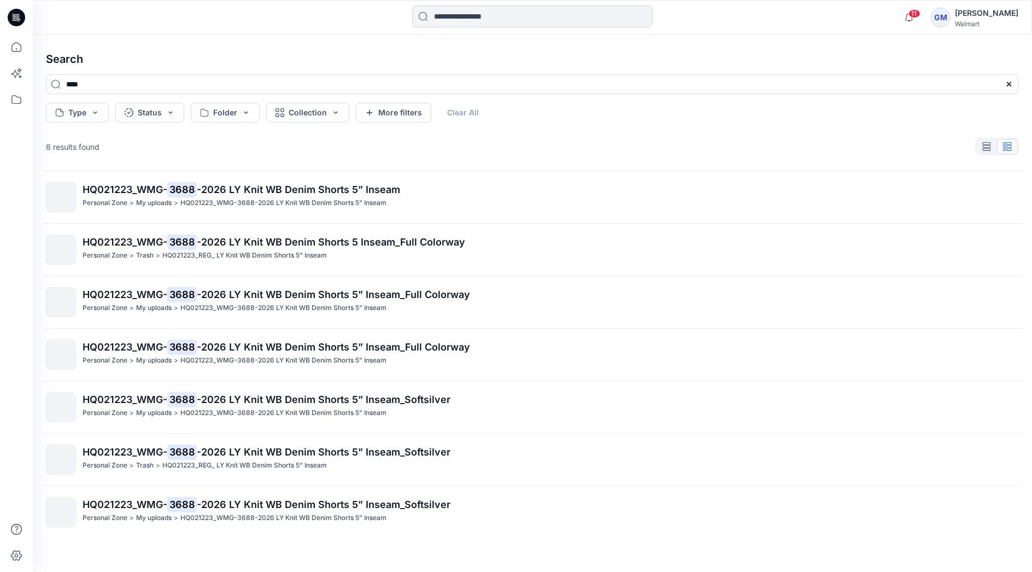
click at [530, 18] on input at bounding box center [532, 16] width 241 height 22
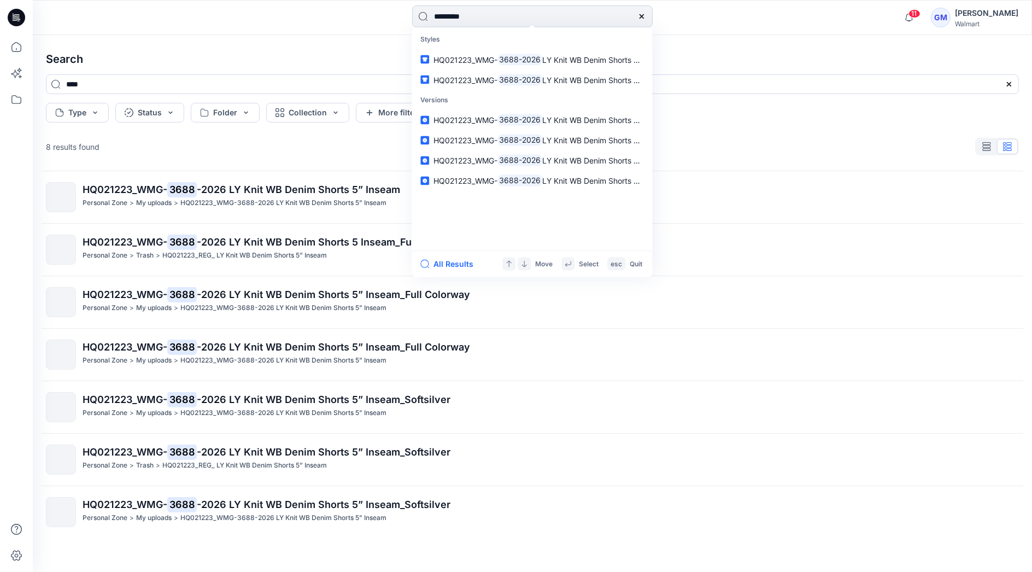
type input "*********"
click at [459, 259] on button "All Results" at bounding box center [450, 264] width 60 height 13
type input "*********"
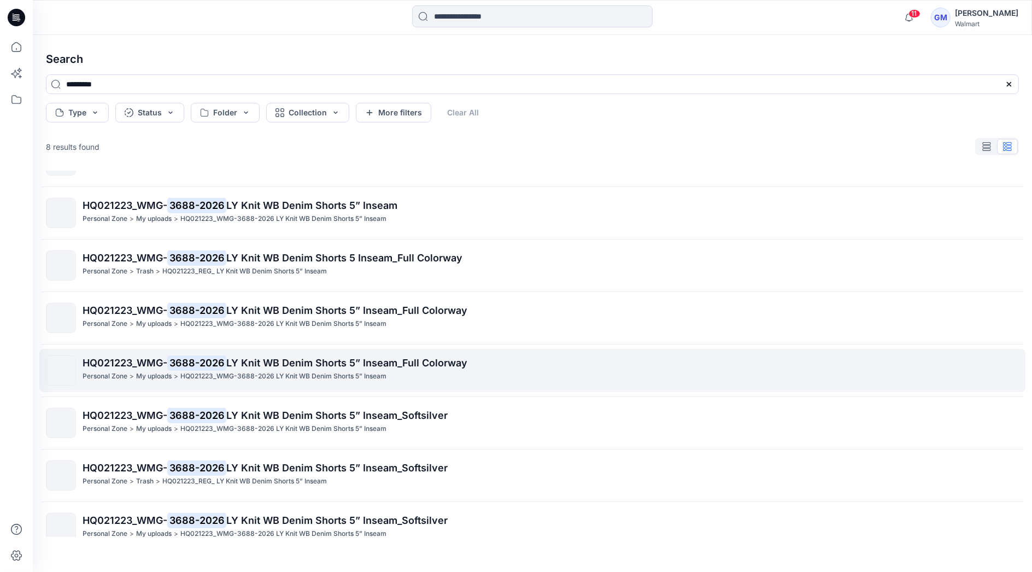
scroll to position [0, 0]
